Goal: Task Accomplishment & Management: Manage account settings

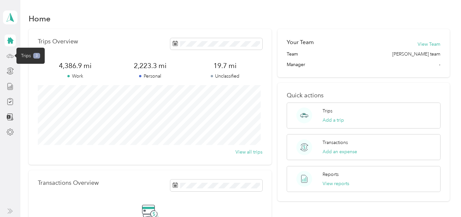
click at [10, 56] on icon at bounding box center [10, 55] width 7 height 7
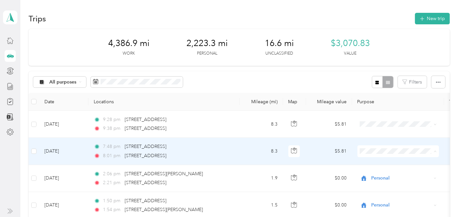
click at [371, 170] on li "Personal" at bounding box center [398, 175] width 82 height 12
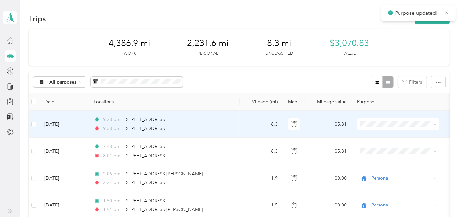
click at [366, 127] on span at bounding box center [398, 124] width 82 height 12
click at [368, 145] on span "Personal" at bounding box center [398, 147] width 72 height 7
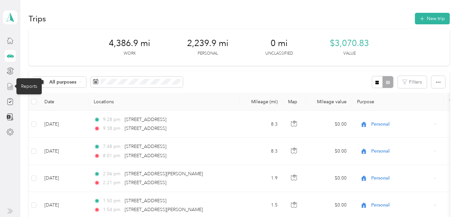
click at [7, 85] on icon at bounding box center [10, 86] width 7 height 7
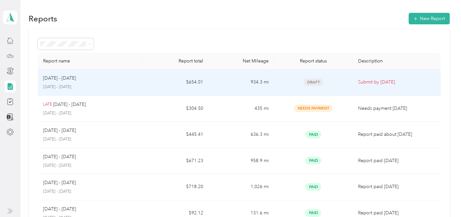
click at [265, 86] on td "934.3 mi" at bounding box center [241, 82] width 66 height 26
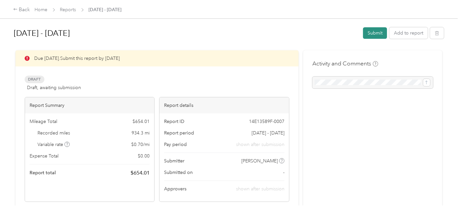
click at [368, 37] on button "Submit" at bounding box center [375, 33] width 24 height 12
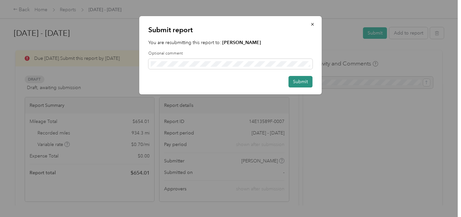
click at [307, 80] on button "Submit" at bounding box center [301, 82] width 24 height 12
